Goal: Check status: Check status

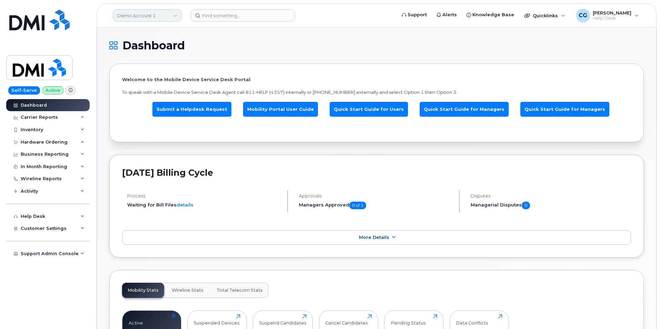
drag, startPoint x: 142, startPoint y: 4, endPoint x: 139, endPoint y: 14, distance: 11.0
click at [141, 9] on header "Demo Account 1 Support Alerts Knowledge Base Quicklinks Suspend / Cancel Device…" at bounding box center [377, 15] width 560 height 24
click at [140, 15] on link "Demo Account 1" at bounding box center [147, 15] width 69 height 12
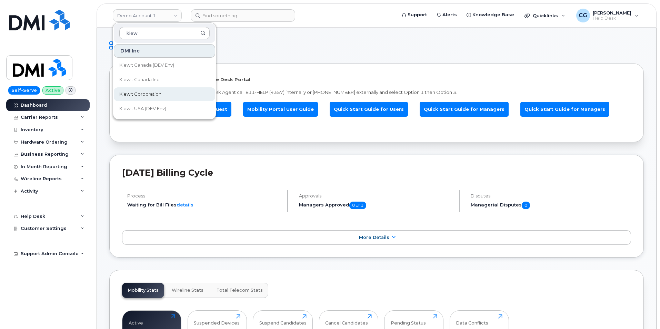
type input "kiew"
click at [152, 91] on span "Kiewit Corporation" at bounding box center [140, 94] width 42 height 7
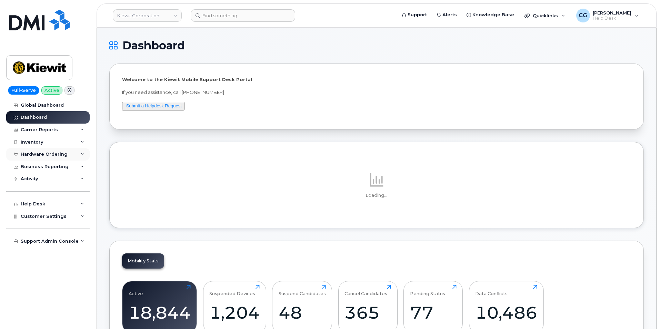
click at [30, 154] on div "Hardware Ordering" at bounding box center [44, 154] width 47 height 6
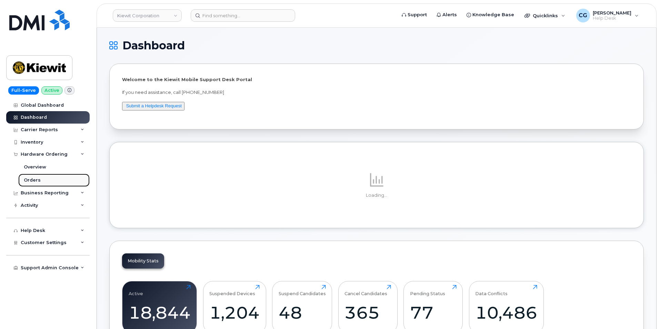
click at [37, 179] on div "Orders" at bounding box center [32, 180] width 17 height 6
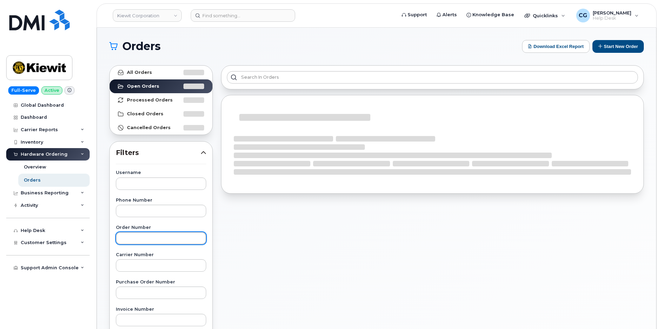
click at [167, 241] on input "text" at bounding box center [161, 238] width 90 height 12
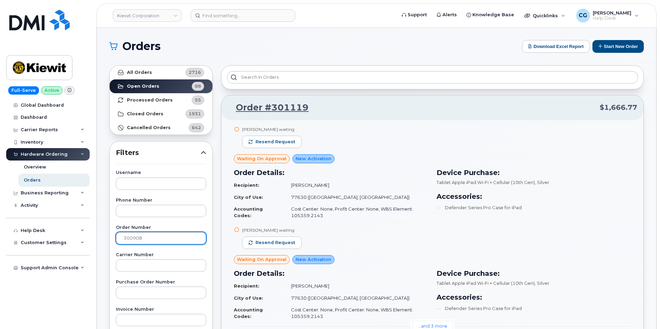
type input "300908"
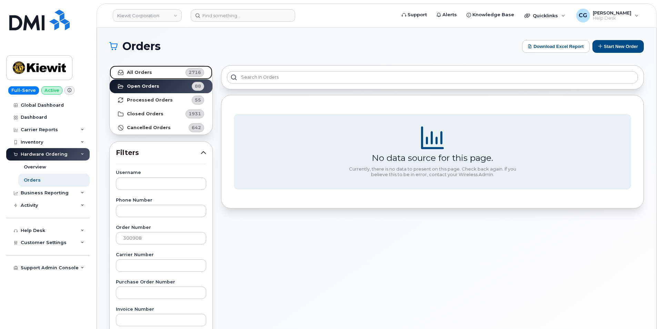
click at [142, 70] on strong "All Orders" at bounding box center [139, 73] width 25 height 6
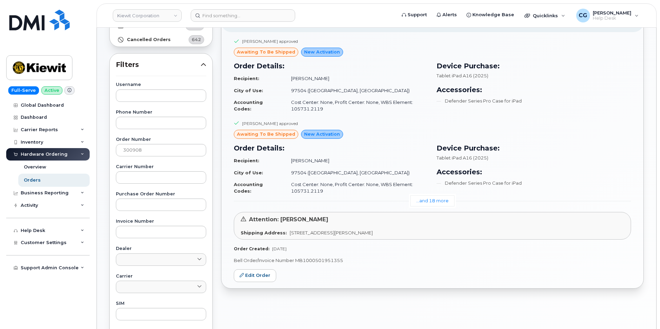
scroll to position [103, 0]
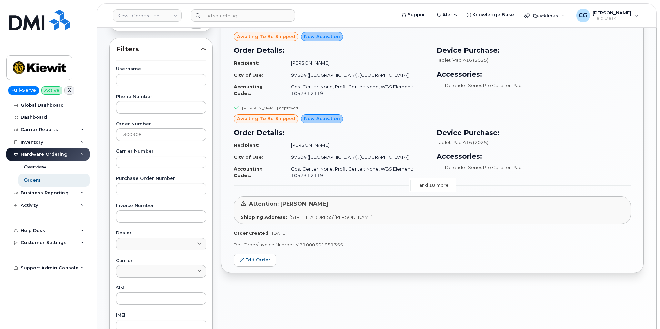
click at [433, 183] on link "...and 18 more" at bounding box center [432, 185] width 44 height 11
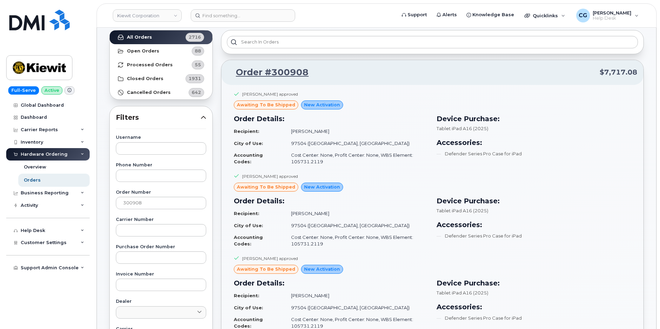
scroll to position [34, 0]
